Goal: Obtain resource: Download file/media

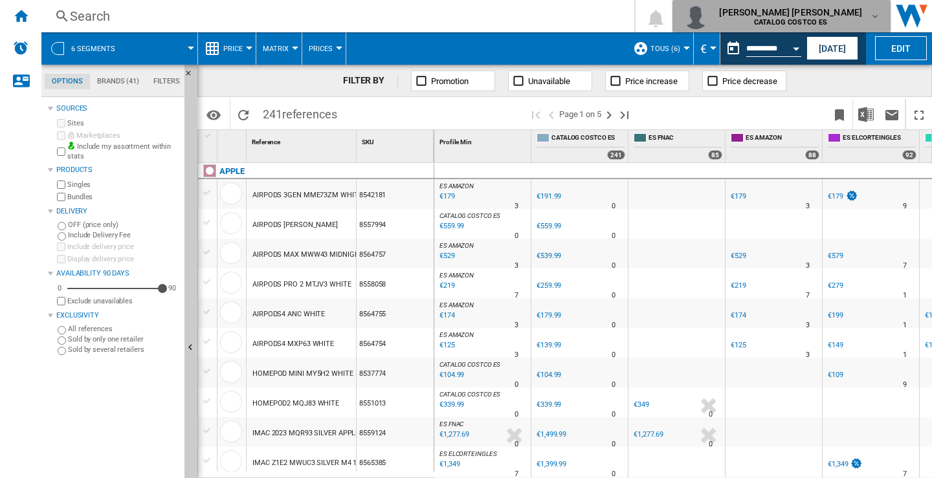
click at [869, 19] on div "[PERSON_NAME] [PERSON_NAME] CATALOG COSTCO ES" at bounding box center [792, 16] width 156 height 21
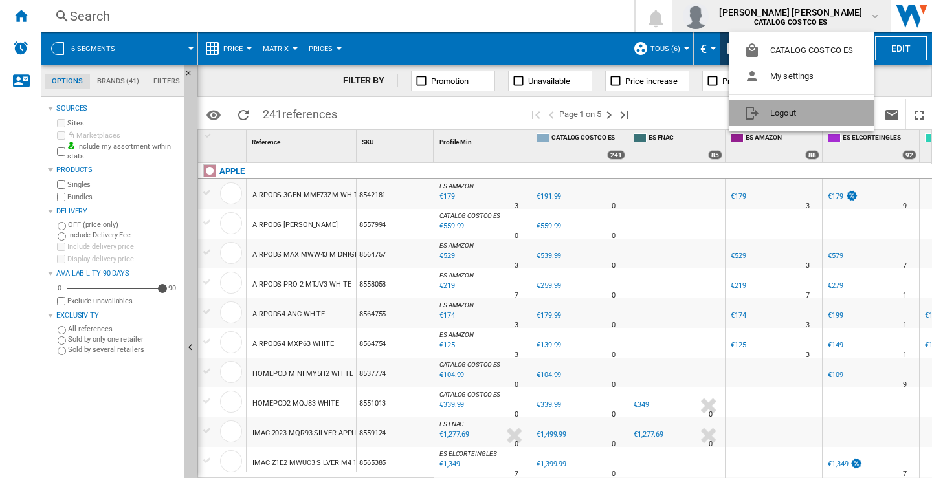
click at [772, 110] on button "Logout" at bounding box center [801, 113] width 145 height 26
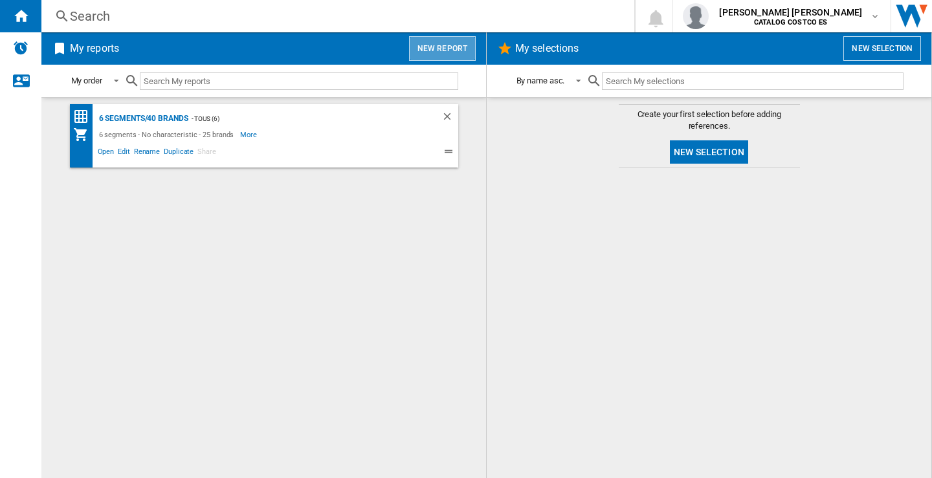
click at [456, 47] on button "New report" at bounding box center [442, 48] width 67 height 25
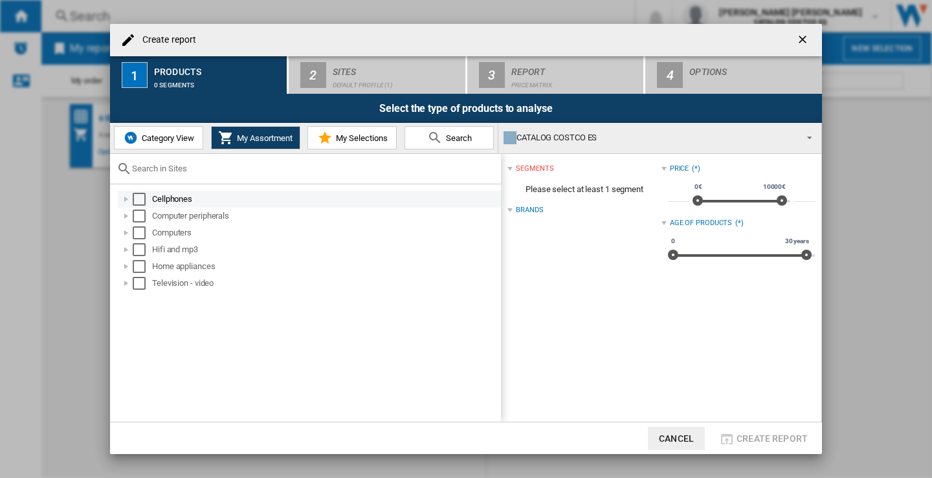
click at [139, 201] on div "Select" at bounding box center [139, 199] width 13 height 13
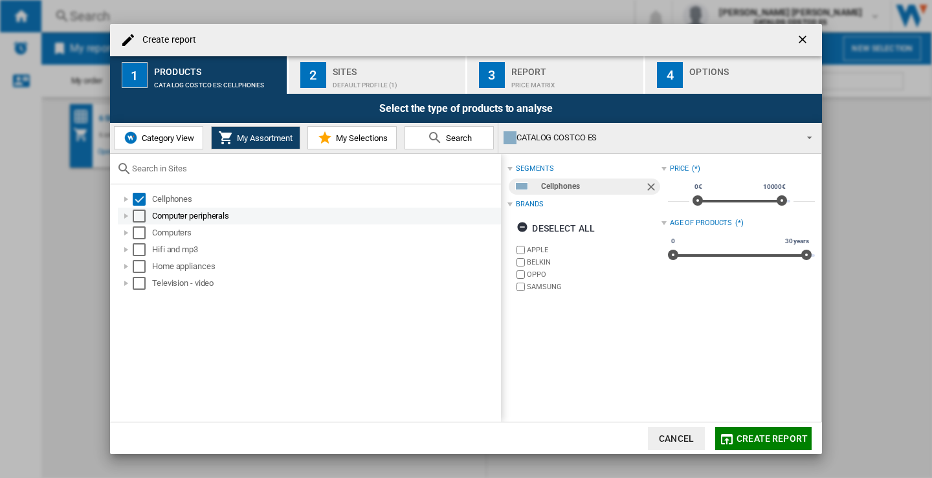
click at [141, 217] on div "Select" at bounding box center [139, 216] width 13 height 13
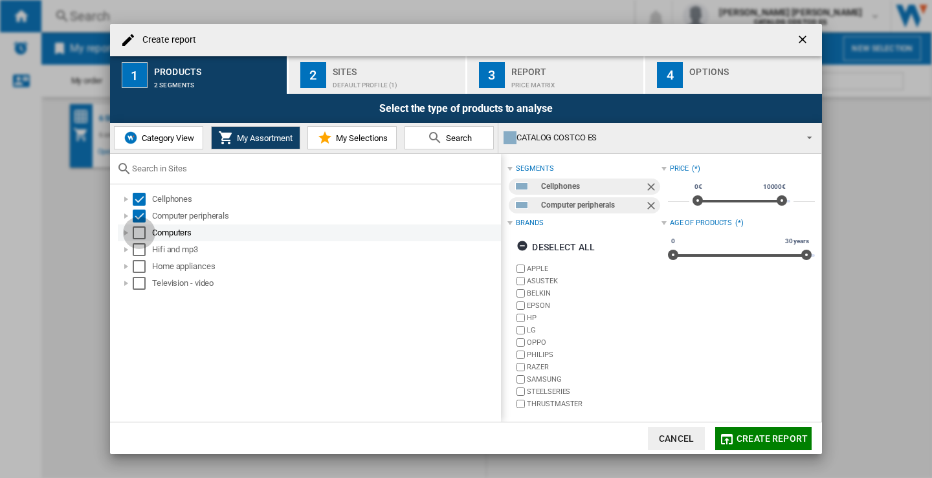
click at [140, 236] on div "Select" at bounding box center [139, 233] width 13 height 13
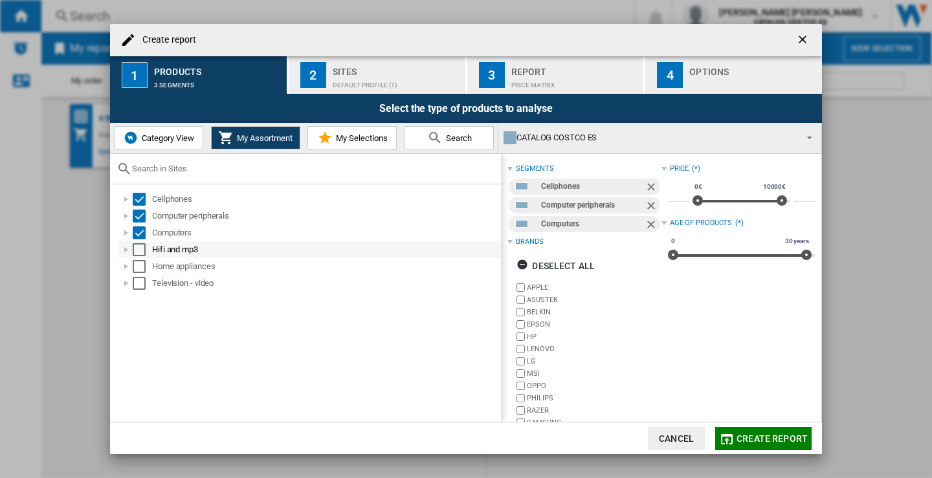
click at [141, 250] on div "Select" at bounding box center [139, 249] width 13 height 13
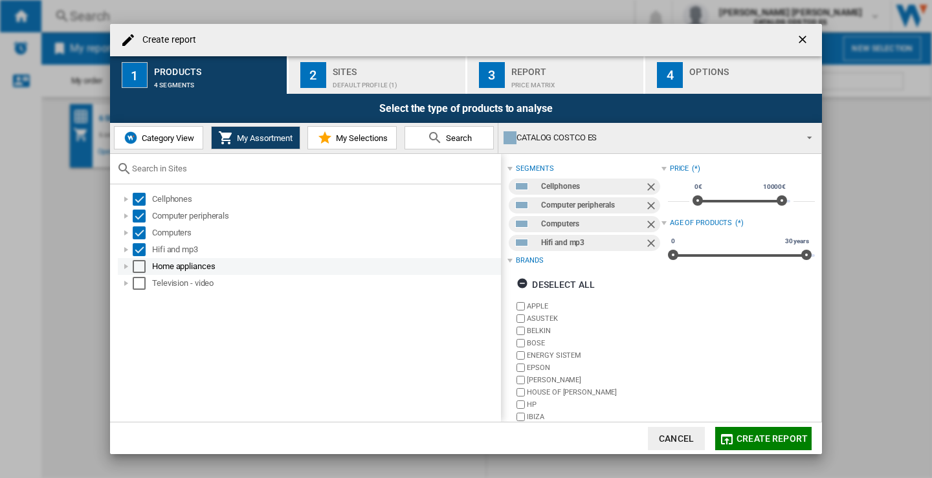
click at [139, 267] on div "Select" at bounding box center [139, 266] width 13 height 13
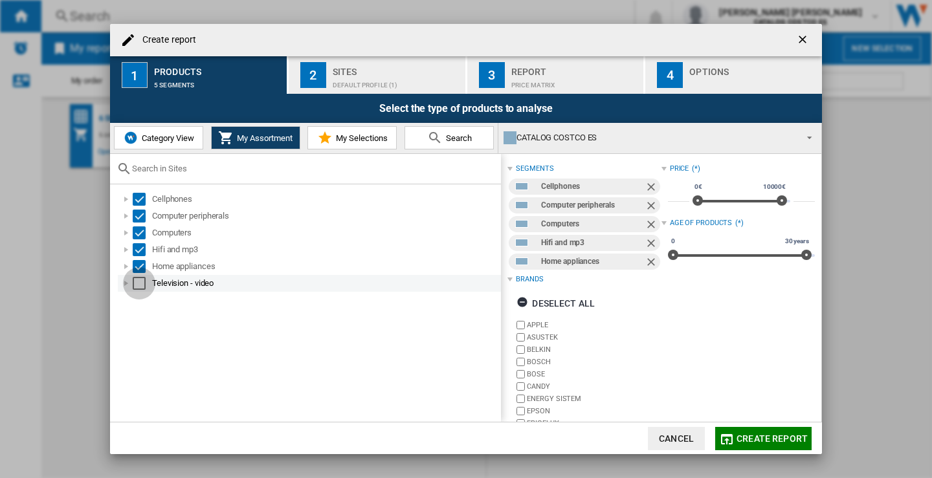
click at [138, 280] on div "Select" at bounding box center [139, 283] width 13 height 13
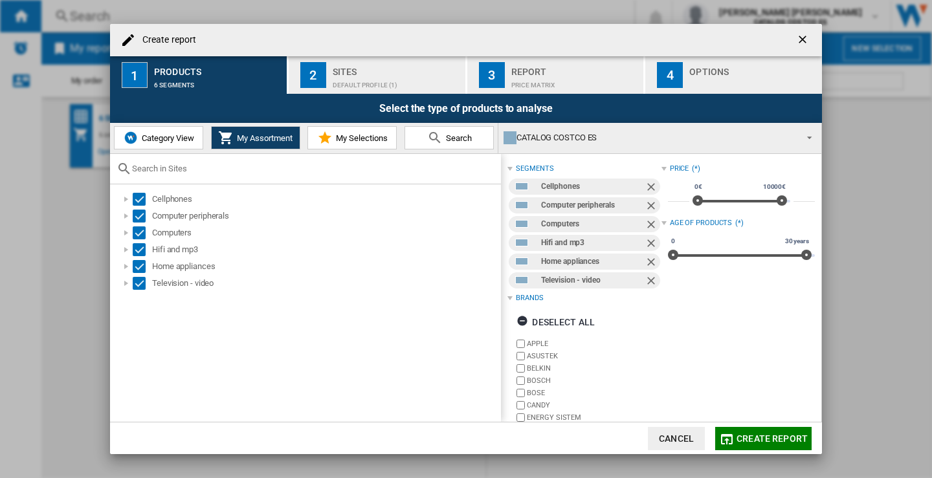
click at [370, 71] on div "Sites" at bounding box center [397, 68] width 128 height 14
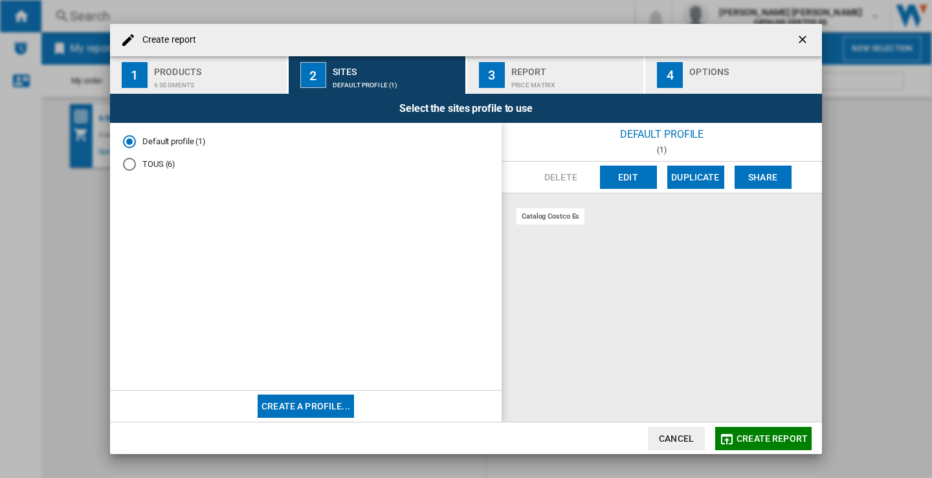
click at [130, 167] on div "TOUS (6)" at bounding box center [129, 164] width 13 height 13
click at [557, 61] on div "Report" at bounding box center [575, 68] width 128 height 14
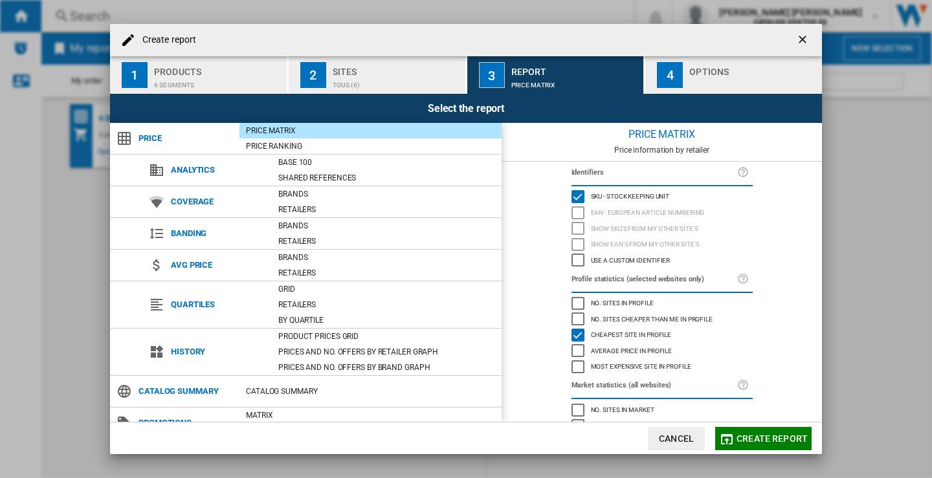
click at [722, 75] on div "button" at bounding box center [753, 82] width 128 height 14
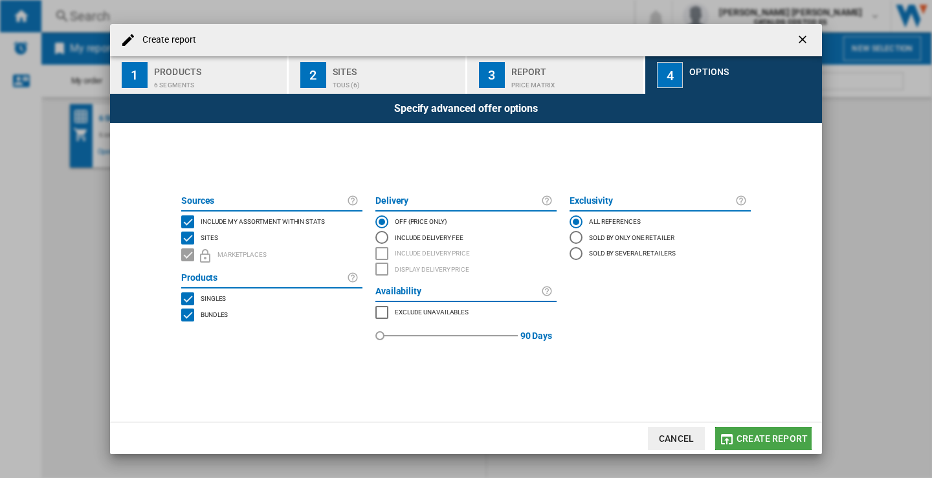
click at [770, 439] on span "Create report" at bounding box center [772, 439] width 71 height 10
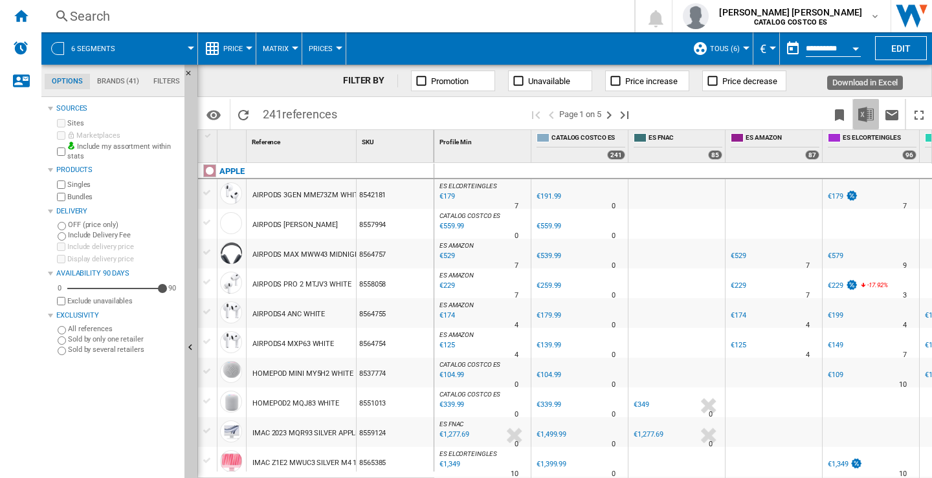
click at [865, 109] on img "Download in Excel" at bounding box center [866, 115] width 16 height 16
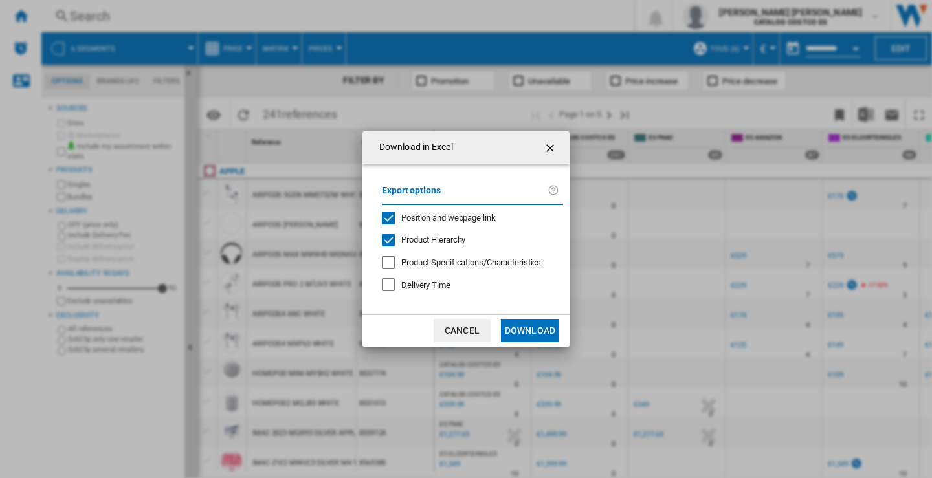
click at [520, 329] on button "Download" at bounding box center [530, 330] width 58 height 23
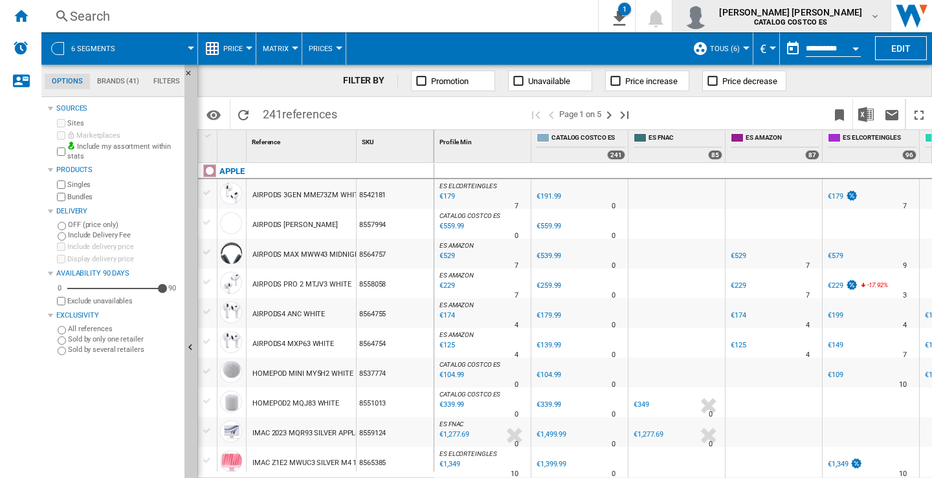
click at [878, 14] on md-icon "button" at bounding box center [875, 16] width 10 height 10
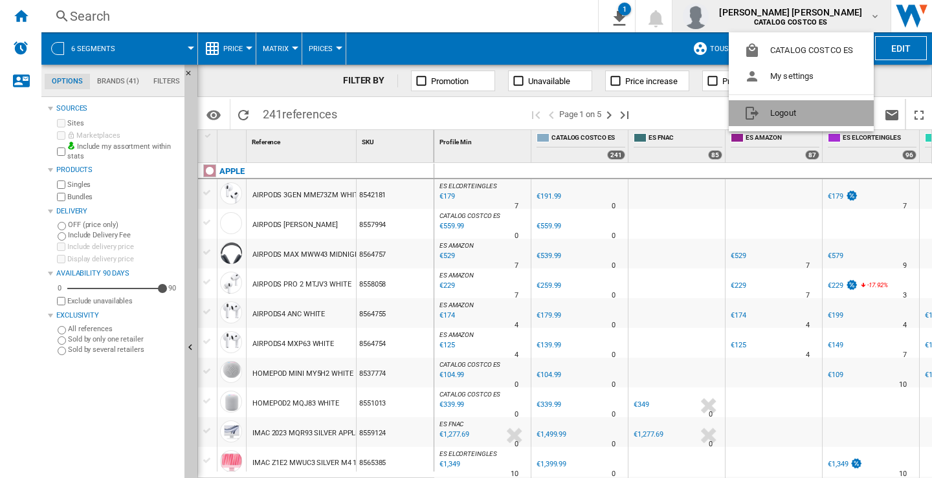
click at [792, 109] on button "Logout" at bounding box center [801, 113] width 145 height 26
